Goal: Use online tool/utility: Utilize a website feature to perform a specific function

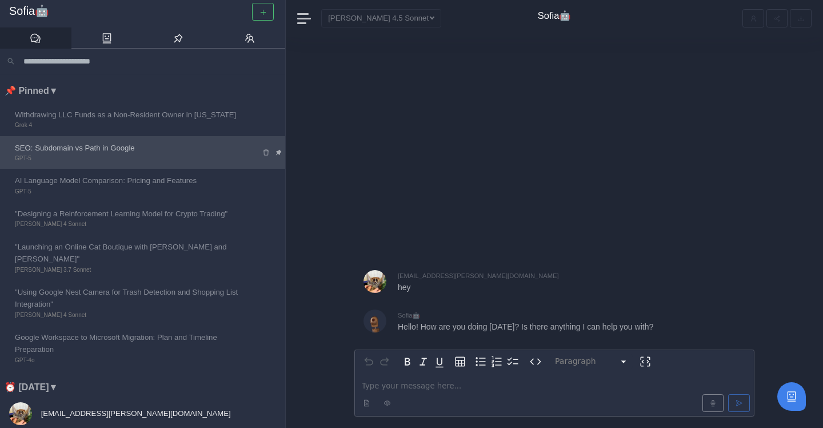
click at [167, 151] on span "SEO: Subdomain vs Path in Google" at bounding box center [130, 148] width 230 height 12
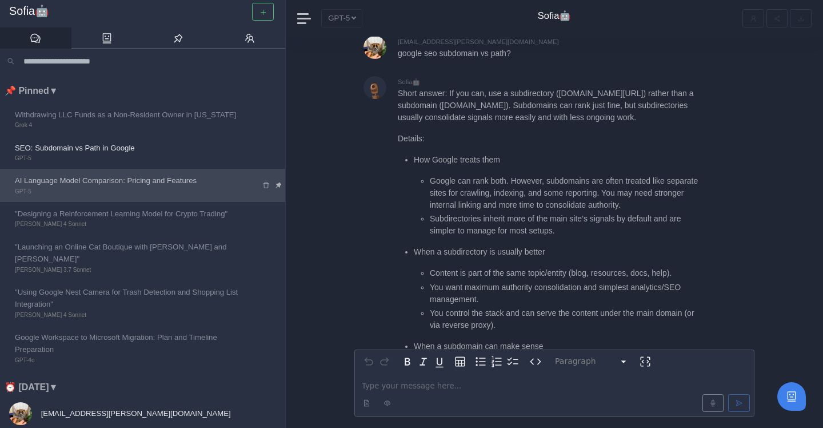
scroll to position [78, 0]
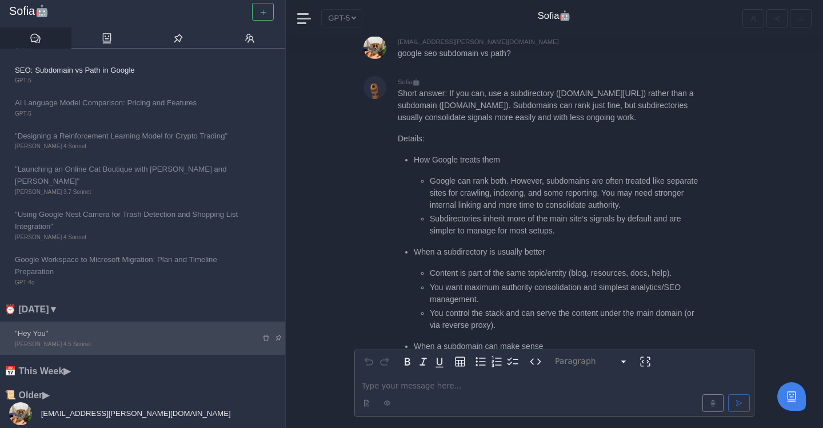
click at [85, 327] on span ""Hey You"" at bounding box center [130, 333] width 230 height 12
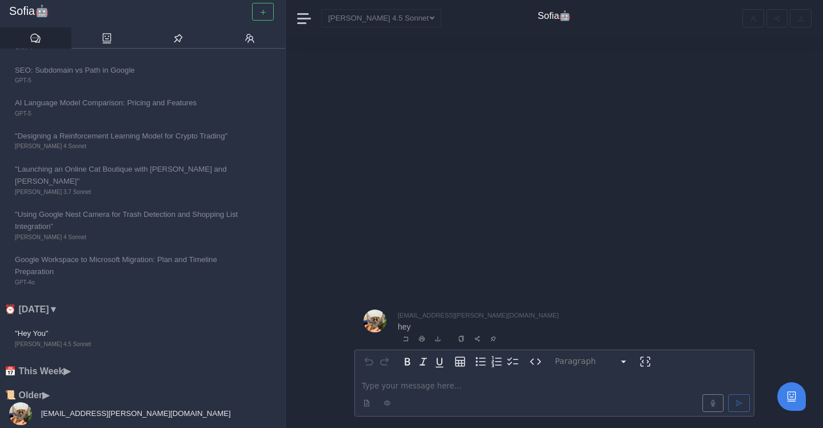
scroll to position [1, 0]
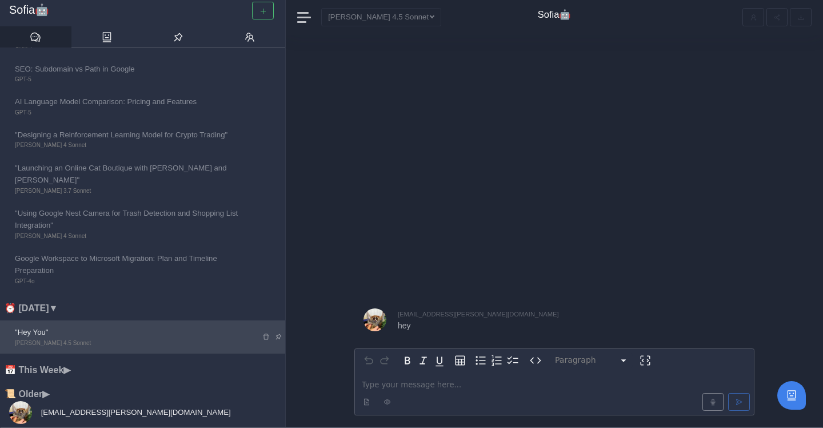
click at [161, 326] on span ""Hey You"" at bounding box center [130, 332] width 230 height 12
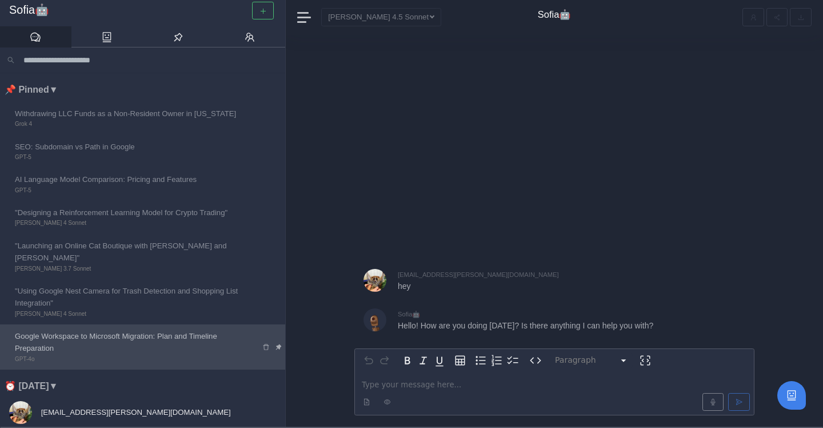
scroll to position [78, 0]
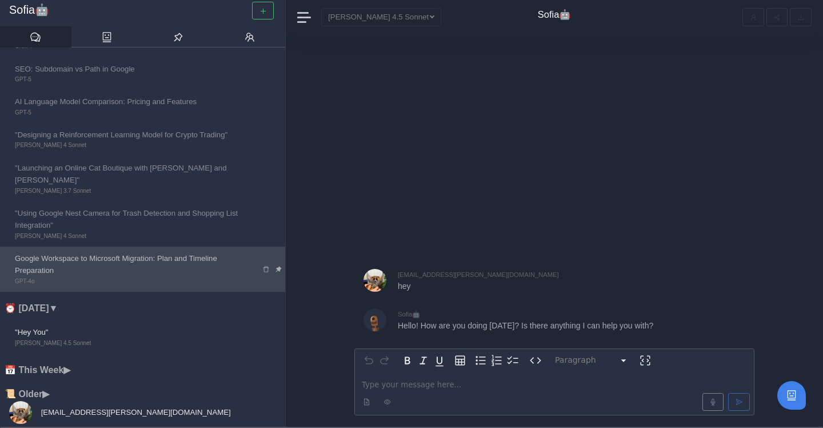
click at [136, 254] on span "Google Workspace to Microsoft Migration: Plan and Timeline Preparation" at bounding box center [130, 264] width 230 height 25
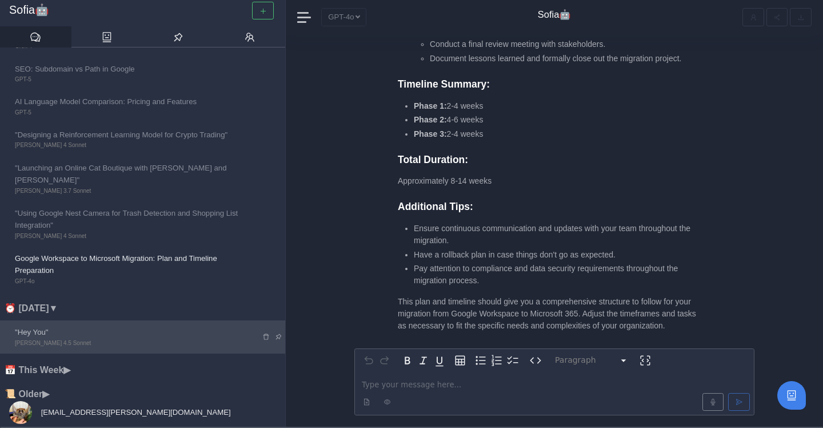
click at [117, 326] on span ""Hey You"" at bounding box center [130, 332] width 230 height 12
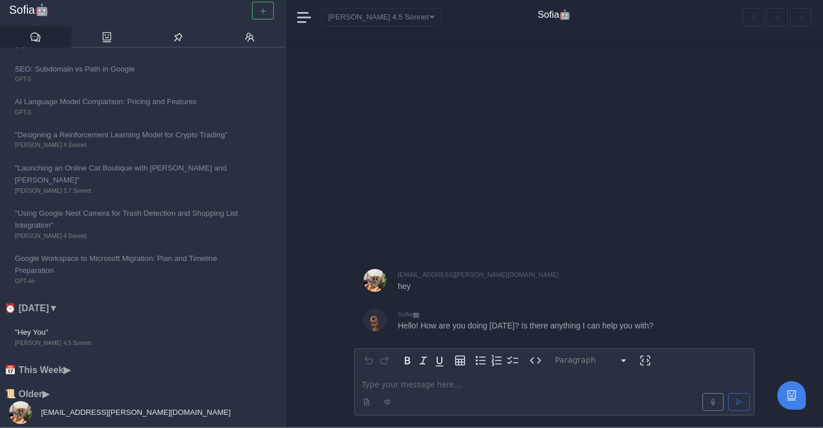
click at [388, 375] on div "editable markdown" at bounding box center [554, 393] width 399 height 43
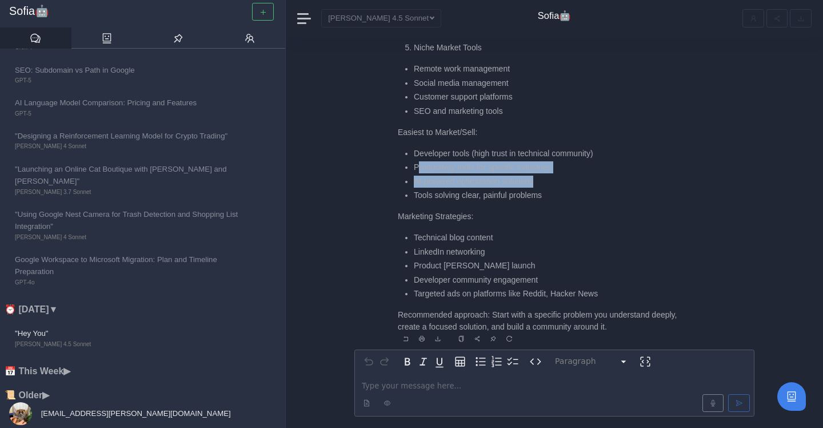
drag, startPoint x: 417, startPoint y: 173, endPoint x: 557, endPoint y: 176, distance: 140.7
click at [557, 176] on ul "Developer tools (high trust in technical community) Productivity tools for spec…" at bounding box center [549, 175] width 303 height 54
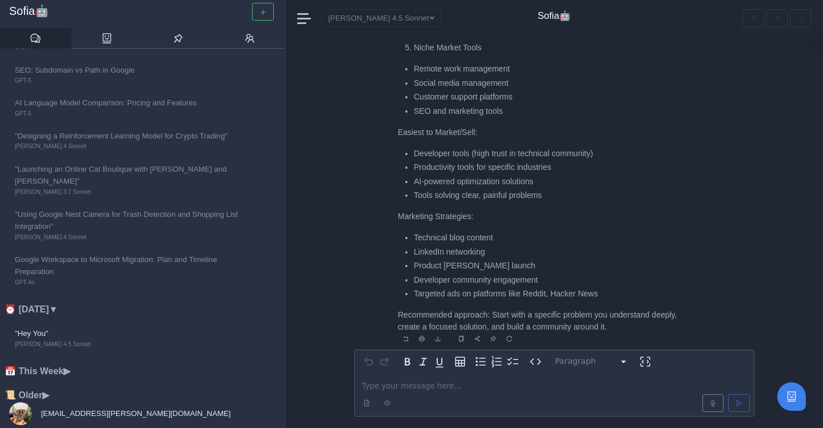
click at [557, 177] on li "AI-powered optimization solutions" at bounding box center [557, 182] width 287 height 12
click at [408, 384] on p "editable markdown" at bounding box center [554, 385] width 385 height 12
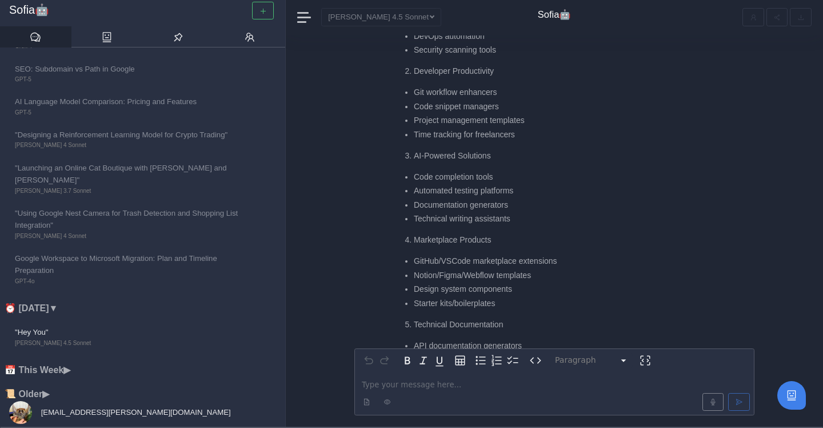
scroll to position [-305, 0]
drag, startPoint x: 416, startPoint y: 214, endPoint x: 520, endPoint y: 214, distance: 104.6
click at [520, 214] on li "Technical writing assistants" at bounding box center [557, 216] width 287 height 12
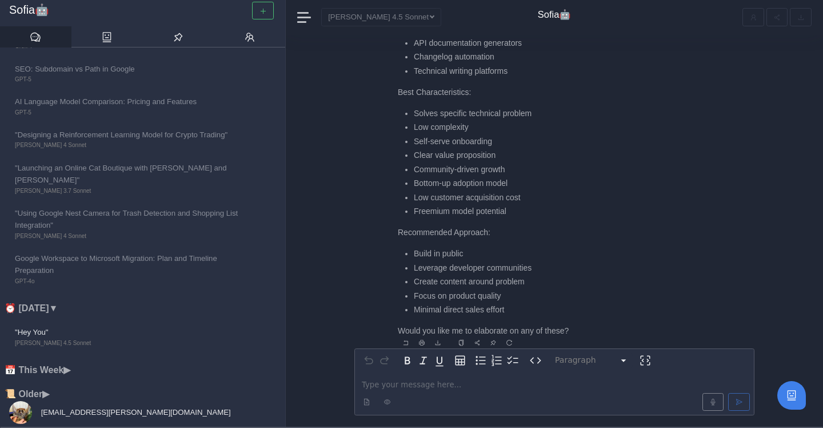
scroll to position [0, 0]
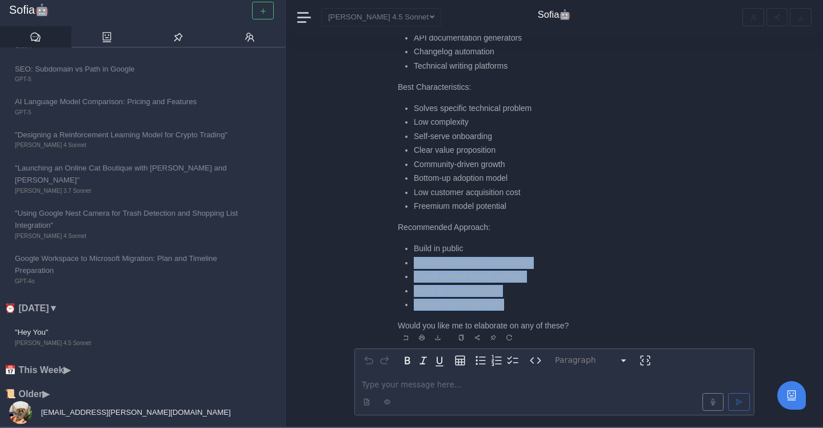
drag, startPoint x: 416, startPoint y: 260, endPoint x: 513, endPoint y: 306, distance: 107.7
click at [513, 305] on ul "Build in public Leverage developer communities Create content around problem Fo…" at bounding box center [549, 276] width 303 height 68
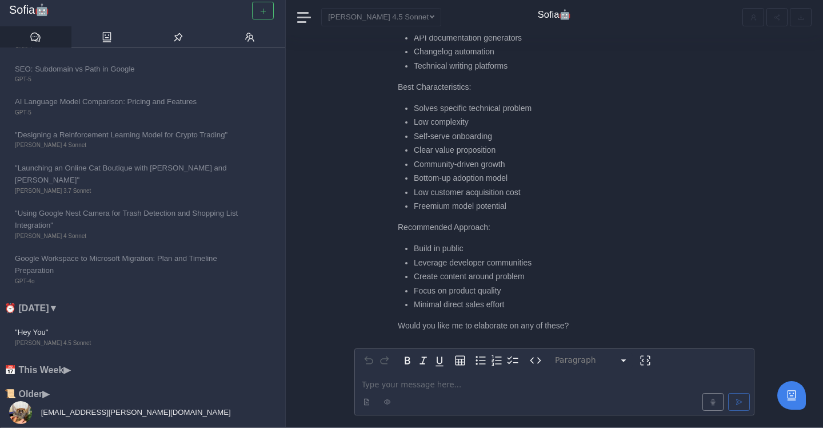
click at [416, 385] on p "editable markdown" at bounding box center [554, 385] width 385 height 12
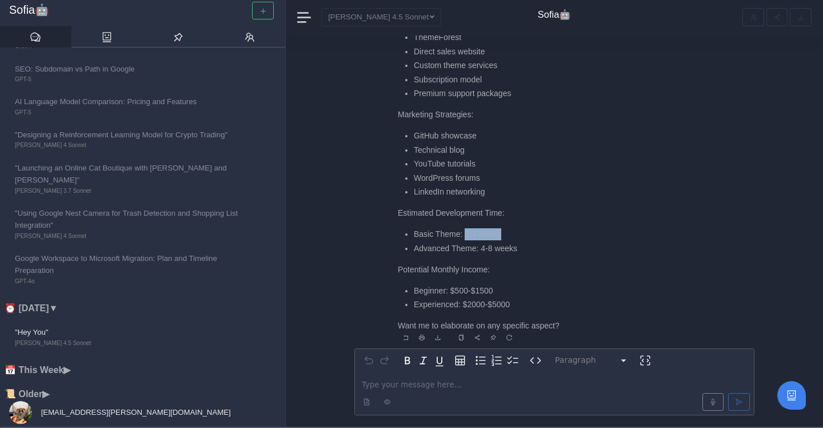
drag, startPoint x: 467, startPoint y: 233, endPoint x: 520, endPoint y: 233, distance: 52.6
click at [520, 233] on li "Basic Theme: 2-4 weeks" at bounding box center [557, 234] width 287 height 12
click at [435, 391] on div at bounding box center [555, 402] width 396 height 22
click at [435, 387] on p "editable markdown" at bounding box center [554, 385] width 385 height 12
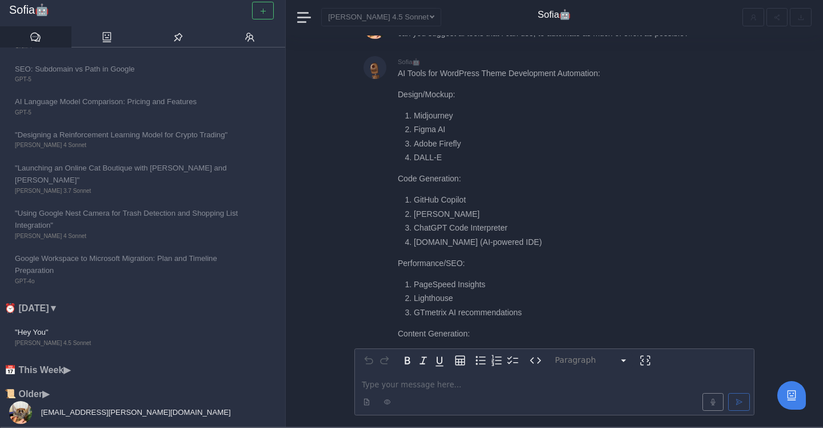
scroll to position [-332, 0]
drag, startPoint x: 416, startPoint y: 130, endPoint x: 443, endPoint y: 130, distance: 27.4
click at [443, 130] on li "Figma AI" at bounding box center [557, 130] width 287 height 12
drag, startPoint x: 454, startPoint y: 128, endPoint x: 415, endPoint y: 132, distance: 39.6
click at [415, 132] on li "Figma AI" at bounding box center [557, 130] width 287 height 12
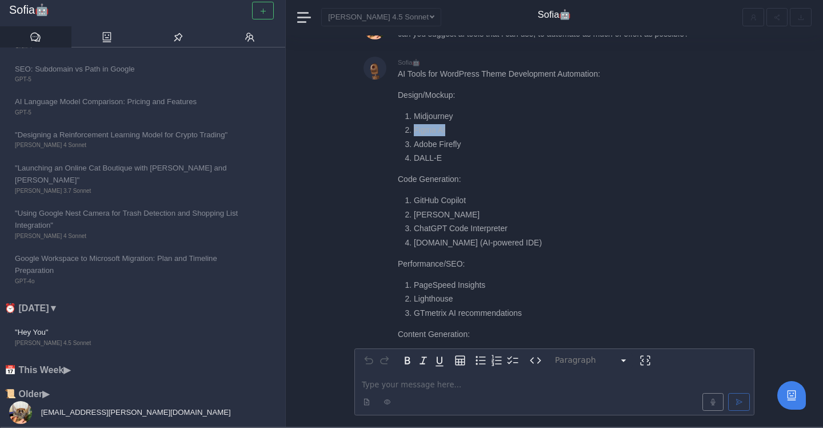
copy li "Figma AI"
click at [385, 389] on p "editable markdown" at bounding box center [554, 385] width 385 height 12
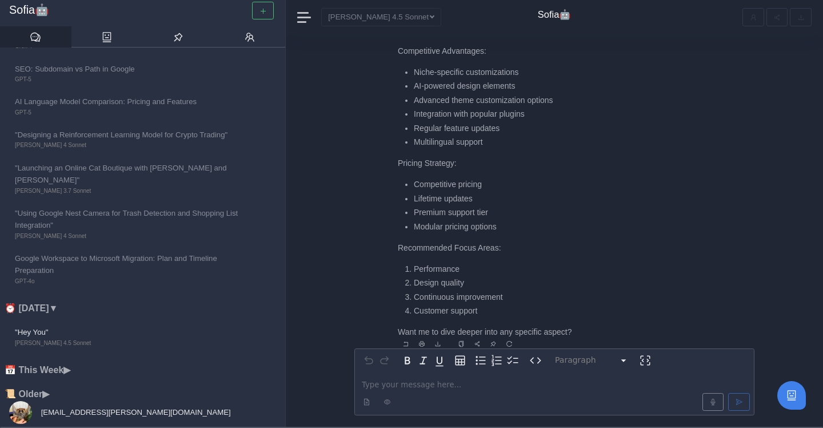
scroll to position [0, 0]
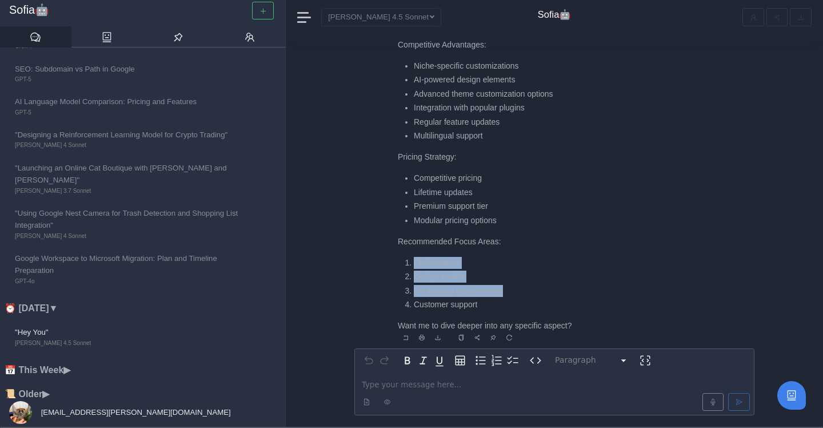
drag, startPoint x: 415, startPoint y: 263, endPoint x: 512, endPoint y: 291, distance: 101.7
click at [512, 291] on ol "Performance Design quality Continuous improvement Customer support" at bounding box center [549, 284] width 303 height 54
click at [512, 291] on li "Continuous improvement" at bounding box center [557, 291] width 287 height 12
click at [386, 387] on p "editable markdown" at bounding box center [554, 385] width 385 height 12
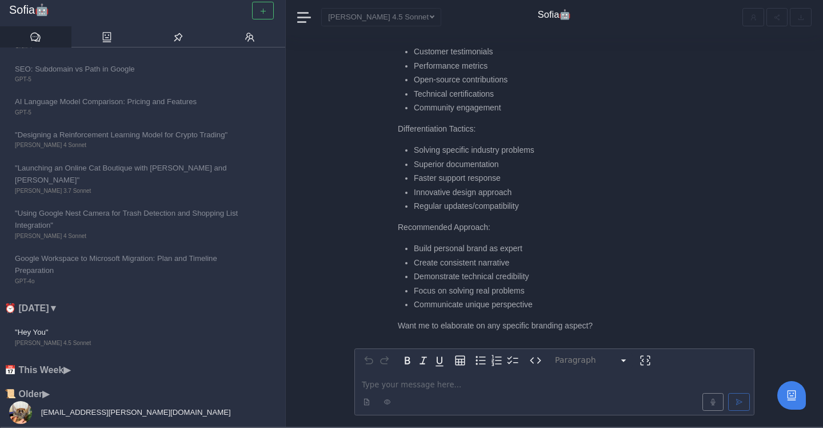
click at [388, 380] on p "editable markdown" at bounding box center [554, 385] width 385 height 12
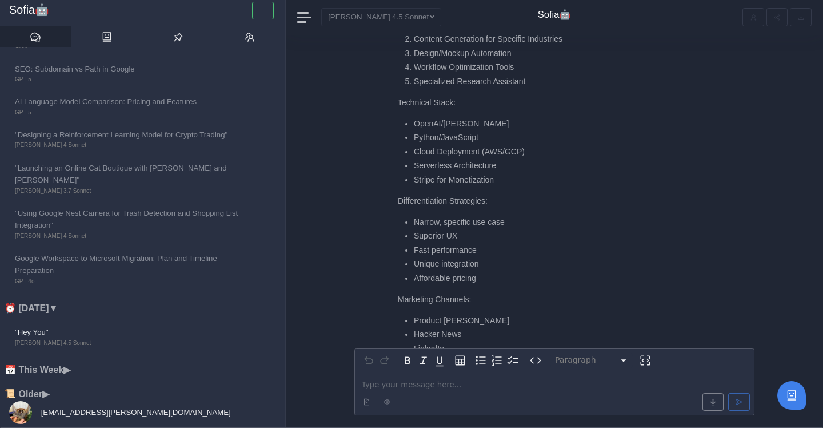
scroll to position [-226, 0]
drag, startPoint x: 417, startPoint y: 222, endPoint x: 508, endPoint y: 223, distance: 90.9
click at [508, 224] on li "Narrow, specific use case" at bounding box center [557, 222] width 287 height 12
click at [524, 223] on li "Narrow, specific use case" at bounding box center [557, 222] width 287 height 12
drag, startPoint x: 514, startPoint y: 223, endPoint x: 416, endPoint y: 221, distance: 97.8
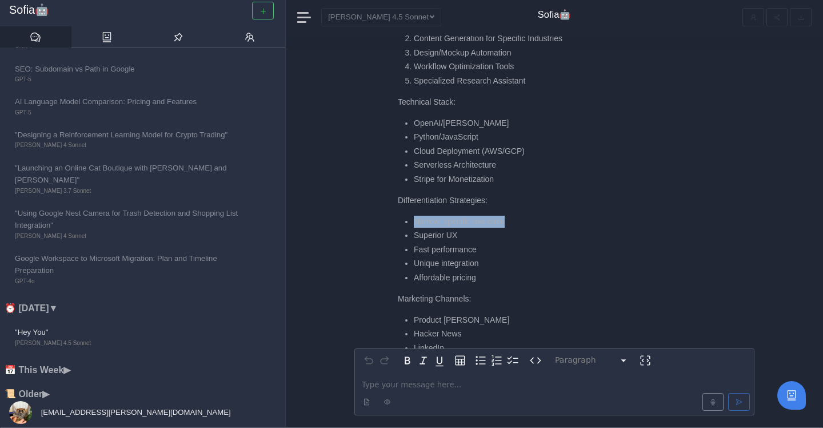
click at [416, 221] on li "Narrow, specific use case" at bounding box center [557, 222] width 287 height 12
copy li "Narrow, specific use case"
click at [396, 392] on div at bounding box center [377, 401] width 41 height 21
click at [396, 388] on p "editable markdown" at bounding box center [554, 385] width 385 height 12
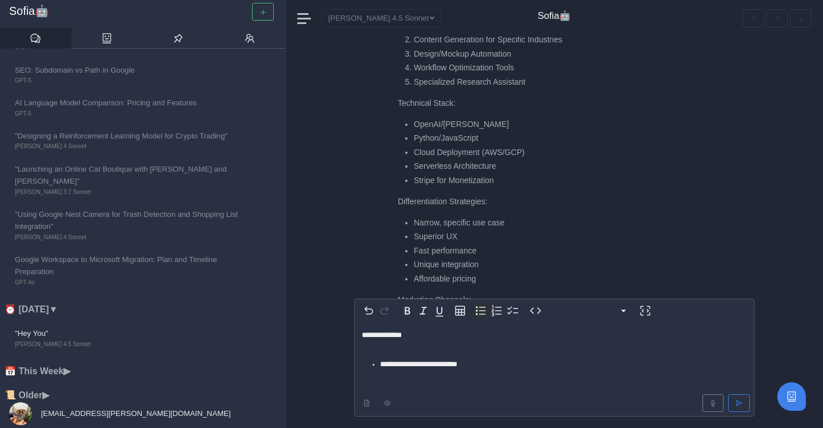
select select "*********"
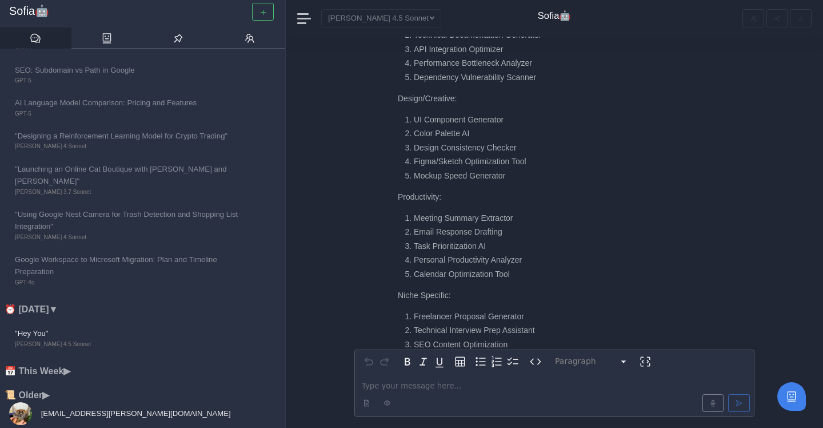
scroll to position [-172, 0]
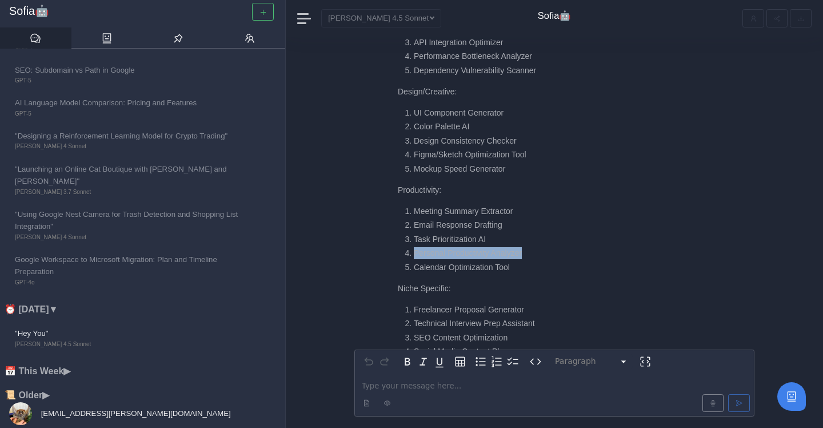
drag, startPoint x: 415, startPoint y: 252, endPoint x: 539, endPoint y: 253, distance: 123.5
click at [539, 253] on li "Personal Productivity Analyzer" at bounding box center [557, 253] width 287 height 12
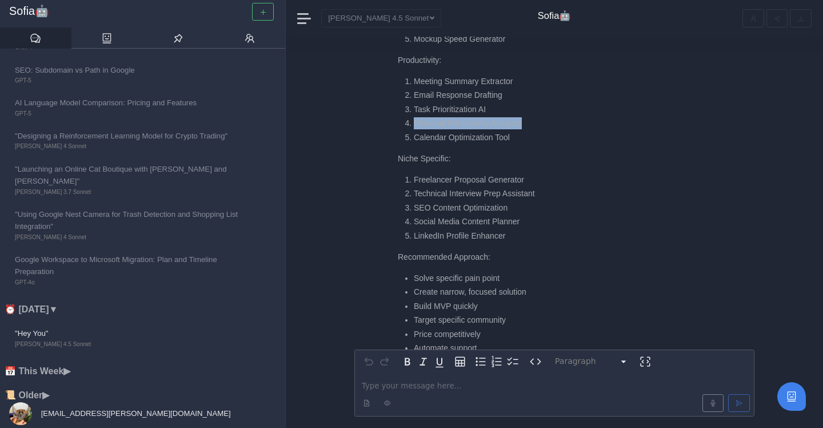
scroll to position [-40, 0]
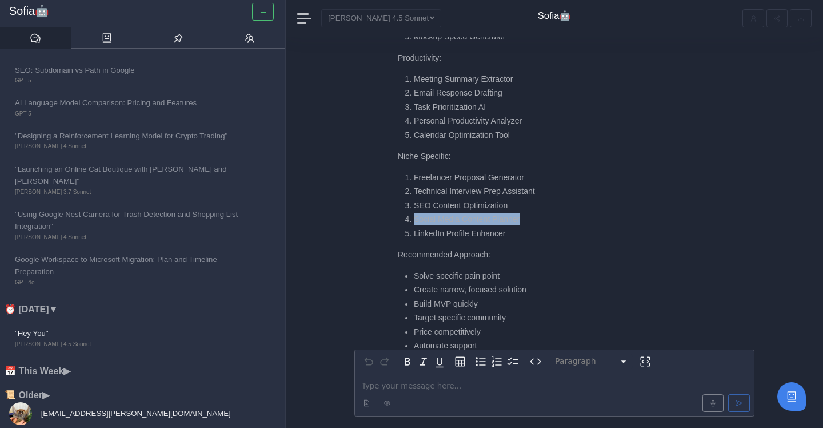
drag, startPoint x: 416, startPoint y: 218, endPoint x: 554, endPoint y: 223, distance: 138.4
click at [554, 223] on li "Social Media Content Planner" at bounding box center [557, 219] width 287 height 12
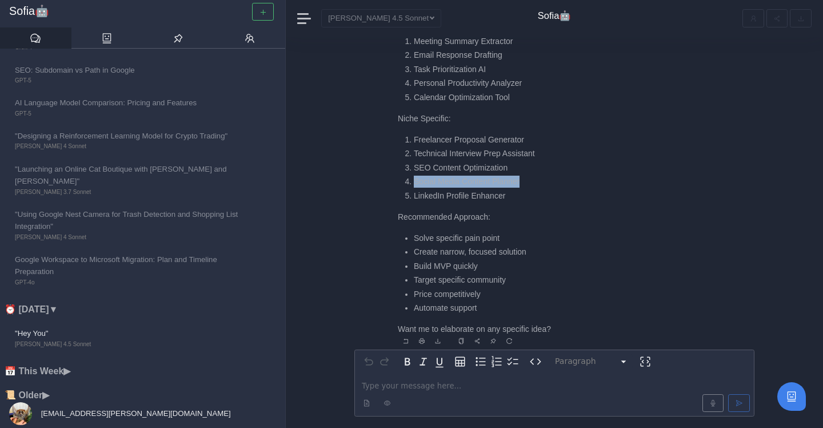
scroll to position [0, 0]
copy li "Social Media Content Planner"
click at [405, 389] on p "editable markdown" at bounding box center [554, 386] width 385 height 12
select select
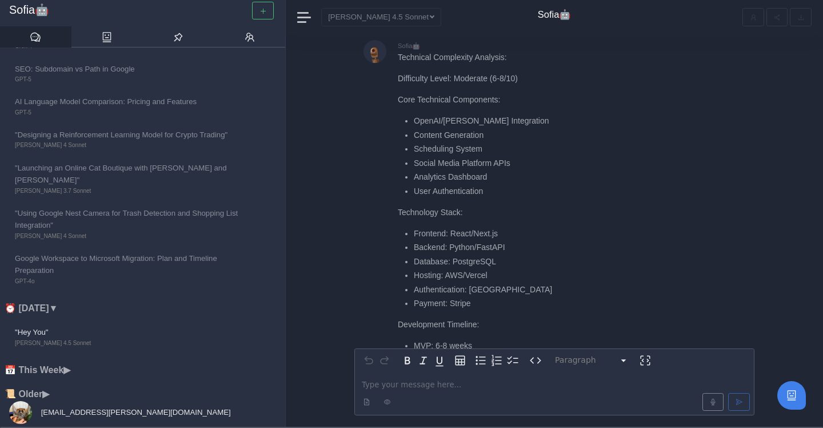
scroll to position [-410, 0]
drag, startPoint x: 416, startPoint y: 164, endPoint x: 517, endPoint y: 182, distance: 102.3
click at [517, 182] on ul "OpenAI/Claude API Integration Content Generation Scheduling System Social Media…" at bounding box center [549, 155] width 303 height 82
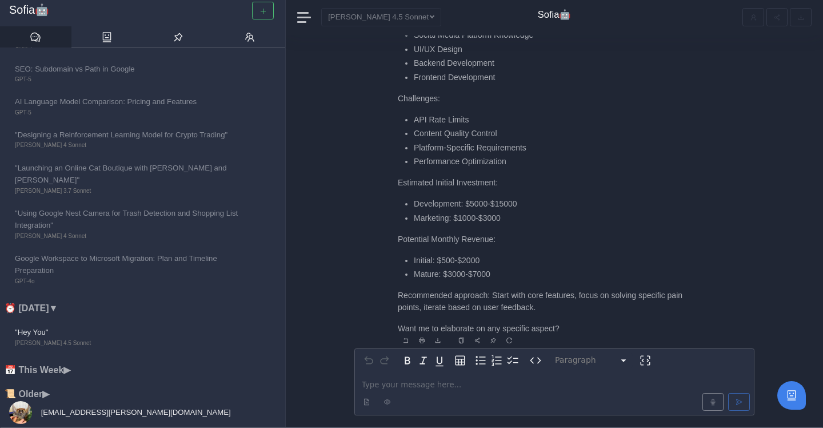
scroll to position [0, 0]
click at [395, 381] on p "editable markdown" at bounding box center [554, 385] width 385 height 12
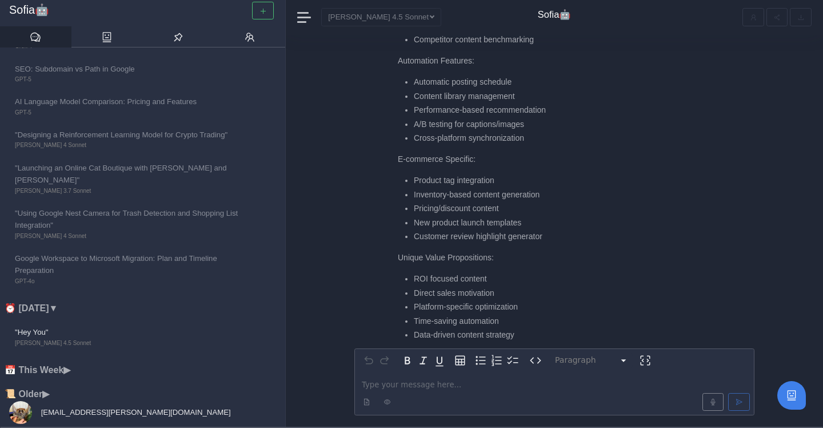
scroll to position [-97, 0]
